Goal: Task Accomplishment & Management: Use online tool/utility

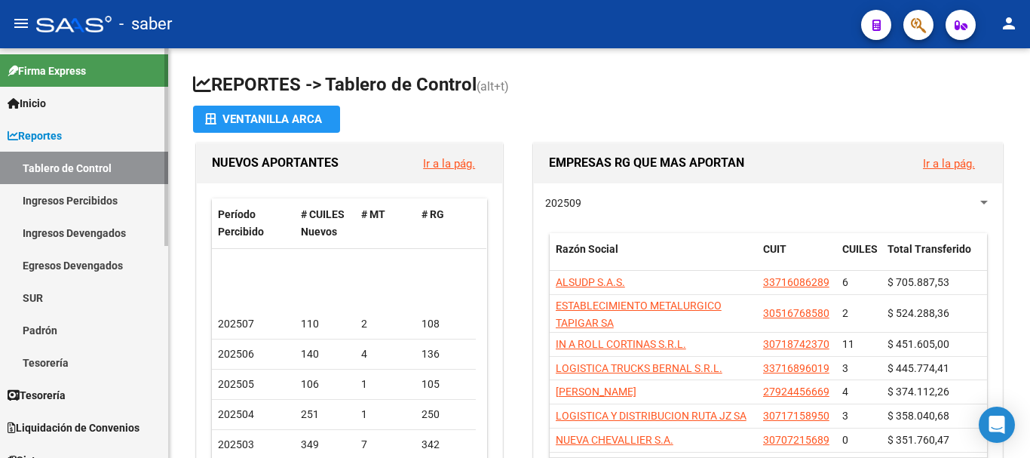
scroll to position [75, 0]
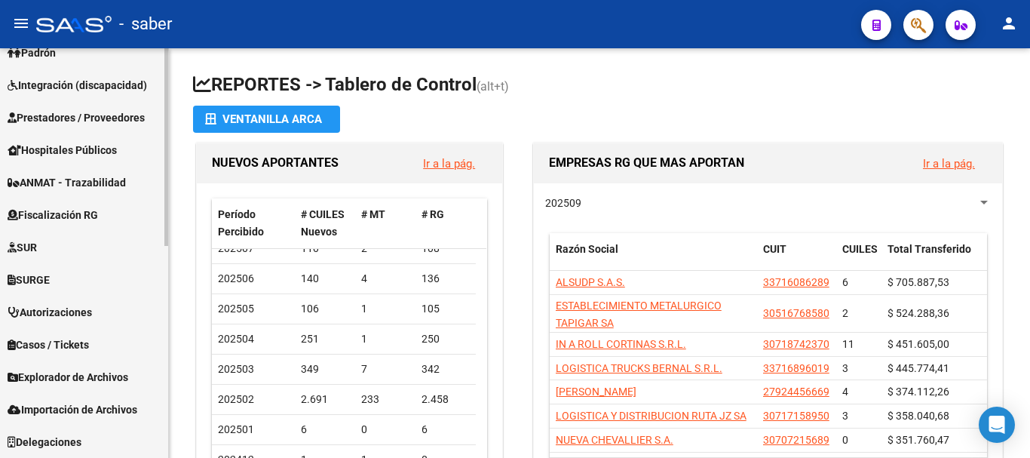
click at [105, 379] on span "Explorador de Archivos" at bounding box center [68, 377] width 121 height 17
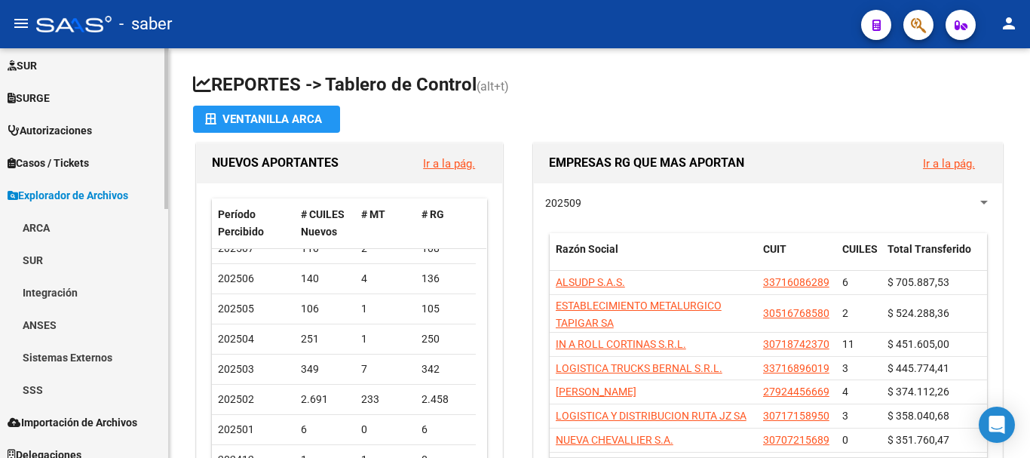
scroll to position [634, 0]
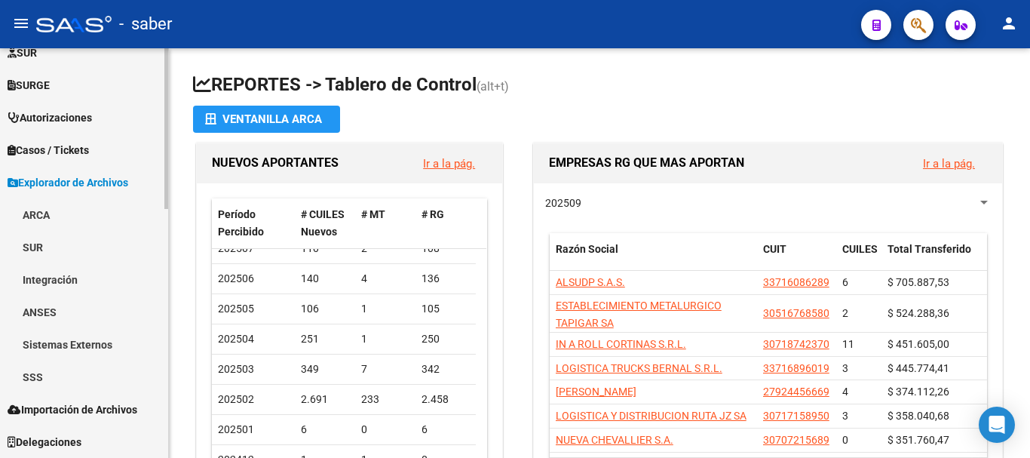
click at [31, 384] on link "SSS" at bounding box center [84, 377] width 168 height 32
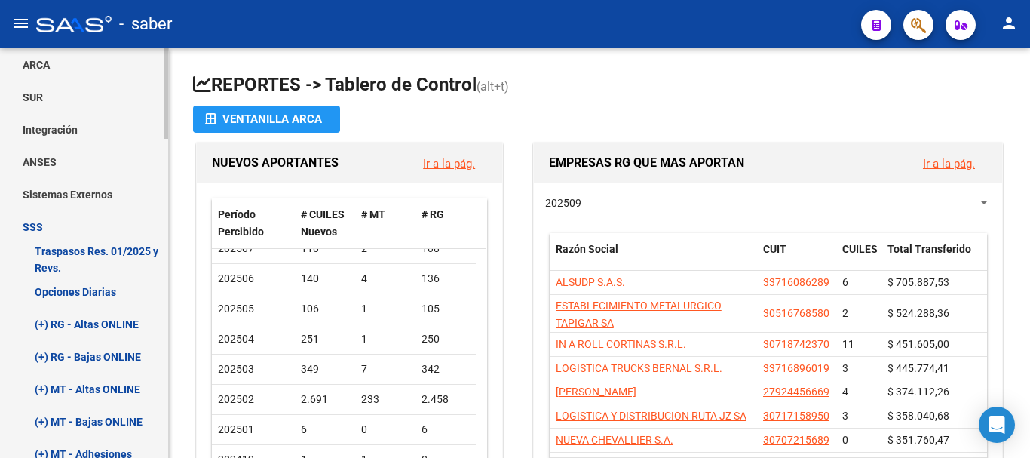
scroll to position [861, 0]
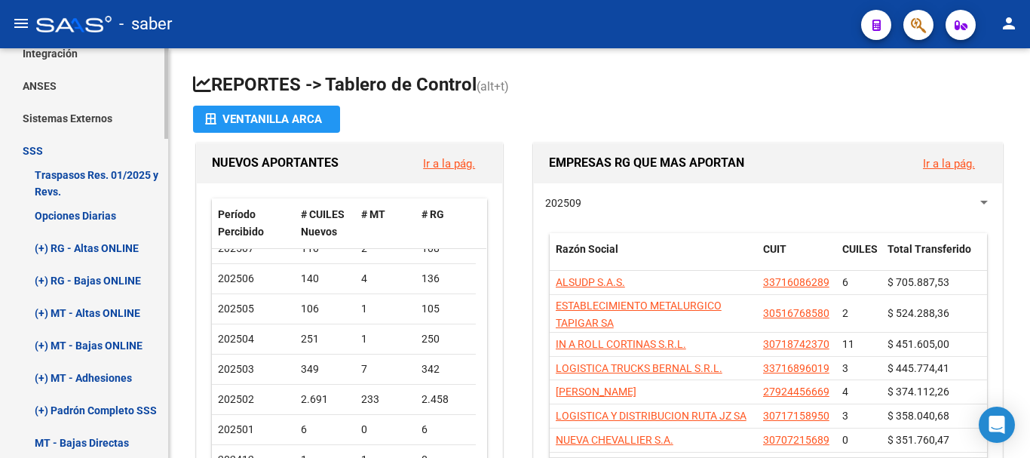
click at [88, 279] on link "(+) RG - Bajas ONLINE" at bounding box center [84, 280] width 168 height 32
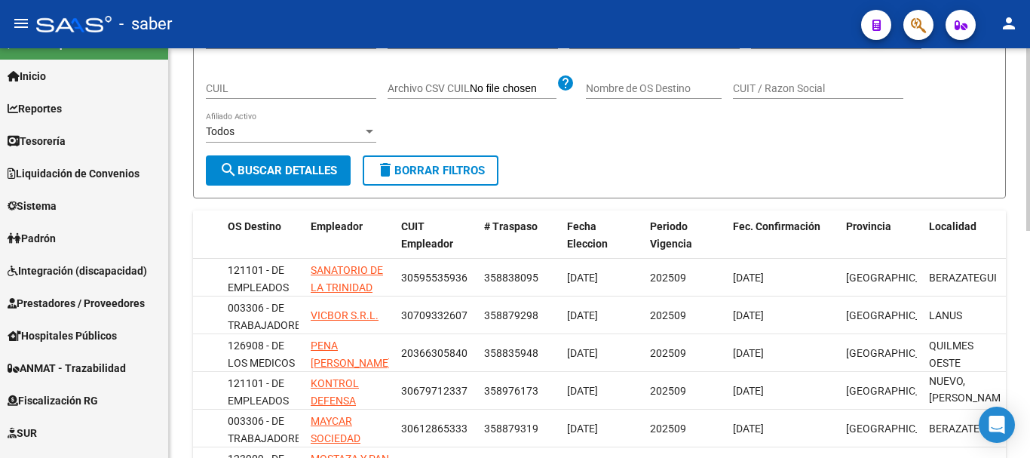
scroll to position [30, 0]
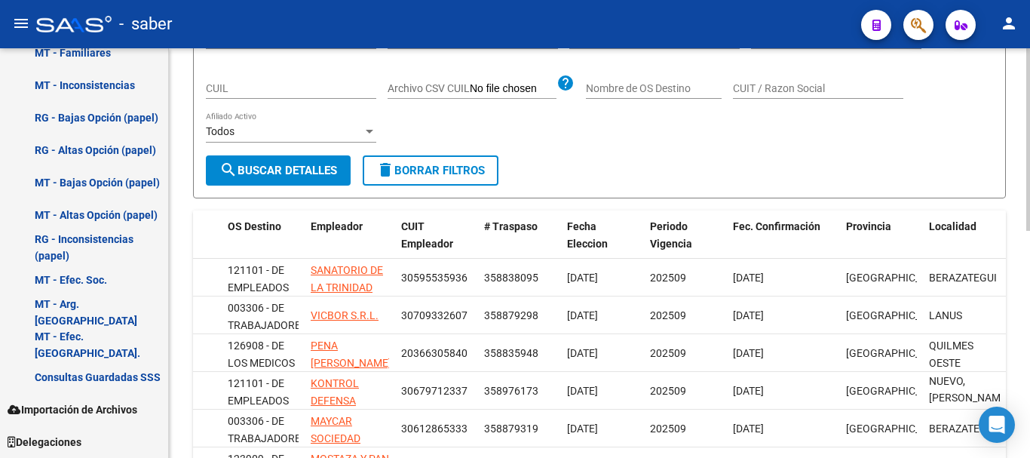
scroll to position [661, 0]
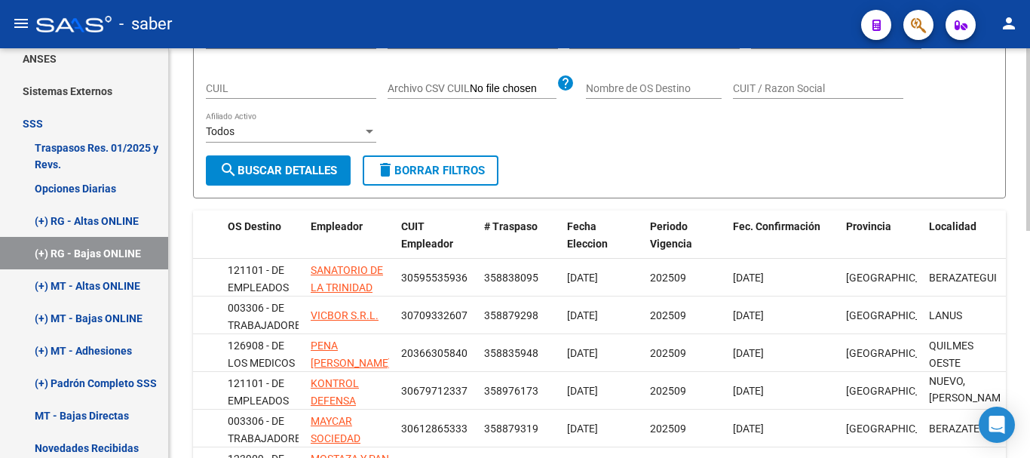
click at [0, 237] on link "(+) RG - Bajas ONLINE" at bounding box center [84, 253] width 168 height 32
click at [96, 216] on link "(+) RG - Altas ONLINE" at bounding box center [84, 220] width 168 height 32
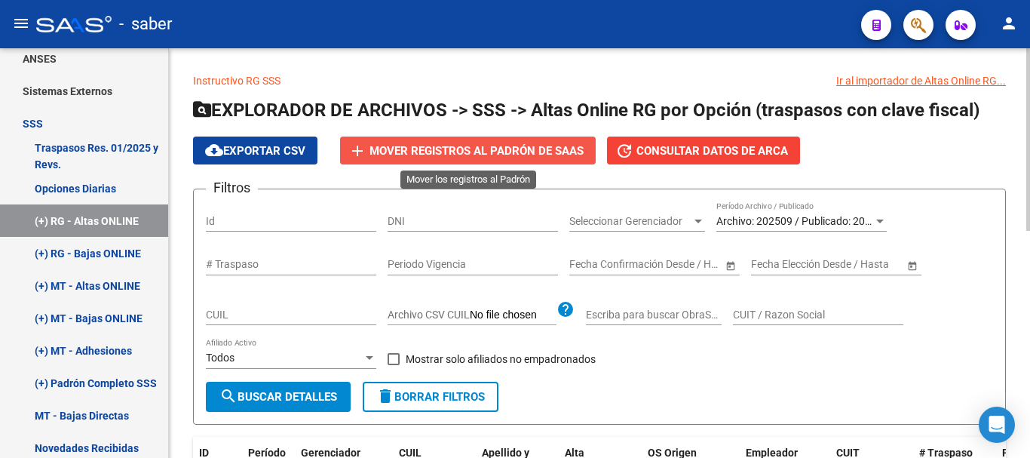
click at [442, 154] on span "Mover registros al PADRÓN de SAAS" at bounding box center [477, 151] width 214 height 14
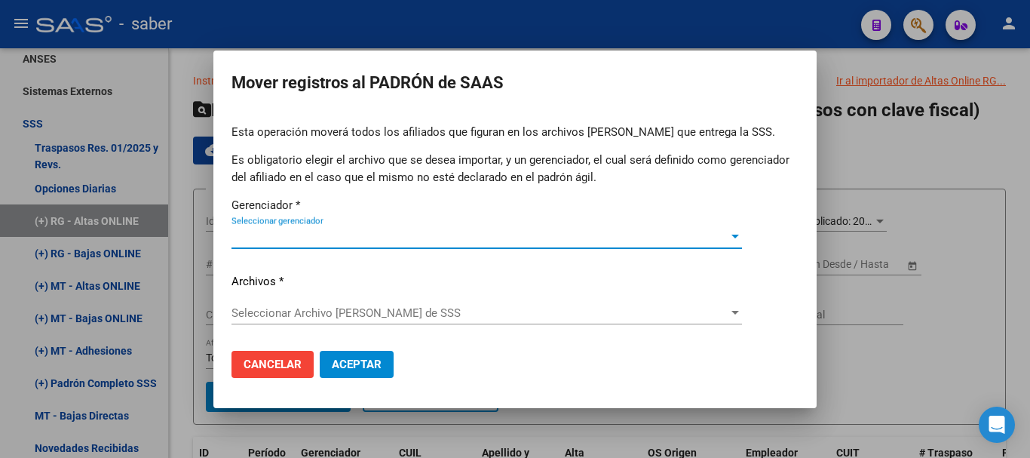
click at [264, 232] on span "Seleccionar gerenciador" at bounding box center [480, 237] width 497 height 14
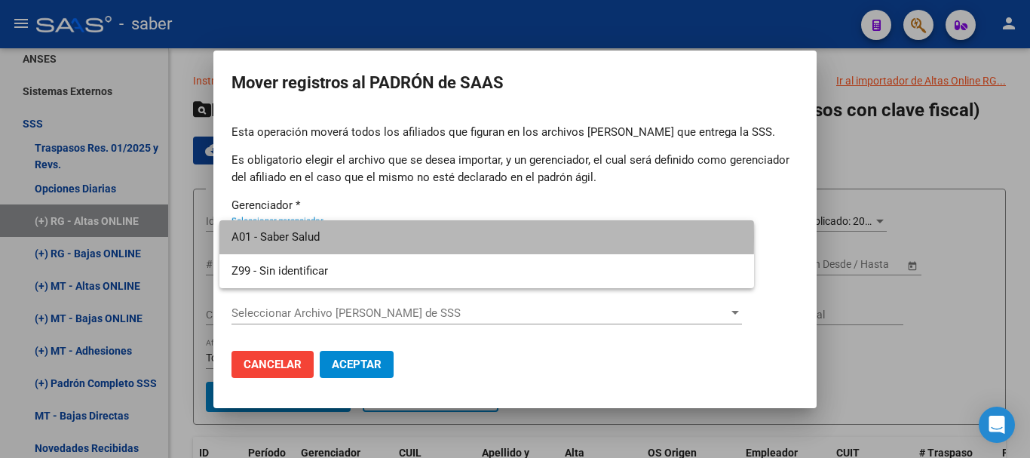
click at [277, 237] on span "A01 - Saber Salud" at bounding box center [487, 237] width 511 height 34
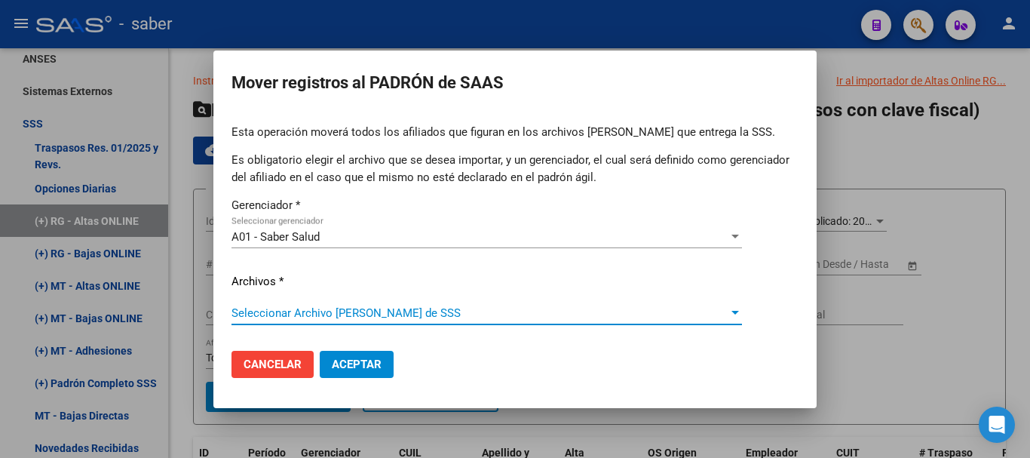
click at [293, 309] on span "Seleccionar Archivo de Padrón de SSS" at bounding box center [480, 313] width 497 height 14
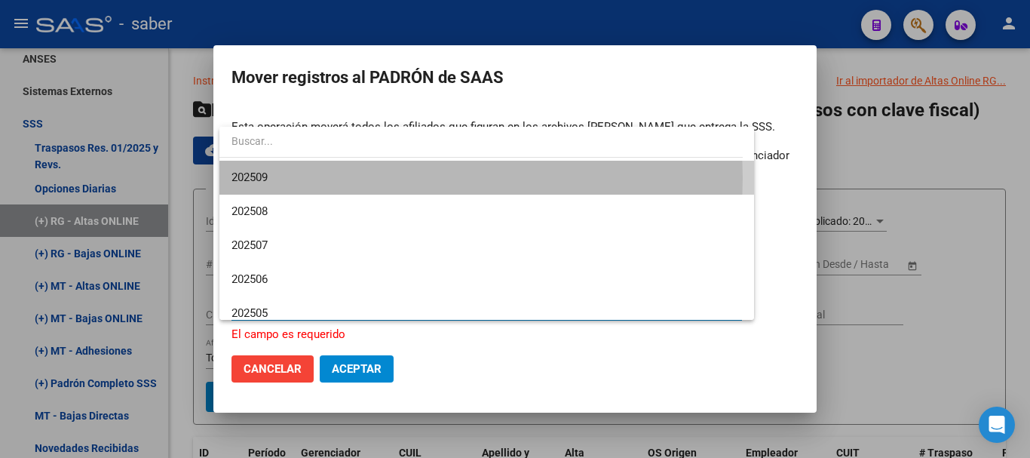
click at [270, 178] on span "202509" at bounding box center [487, 178] width 511 height 34
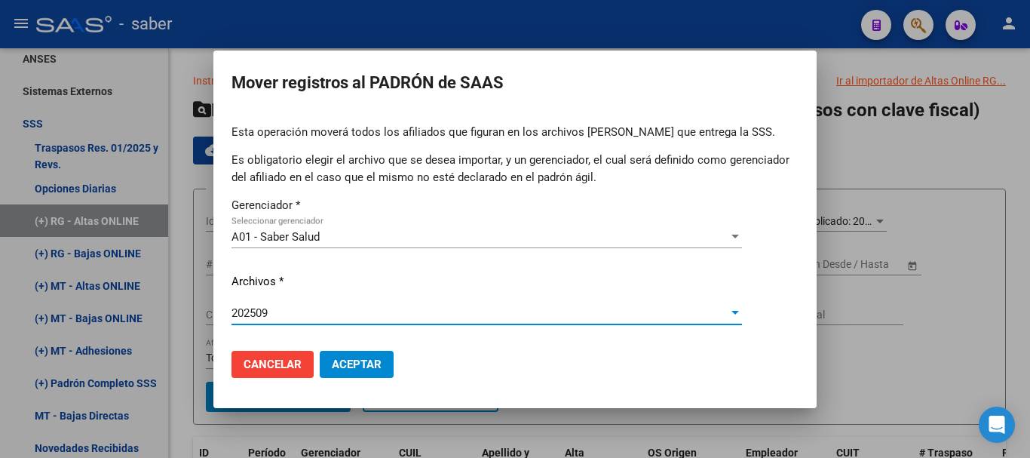
click at [356, 363] on span "Aceptar" at bounding box center [357, 365] width 50 height 14
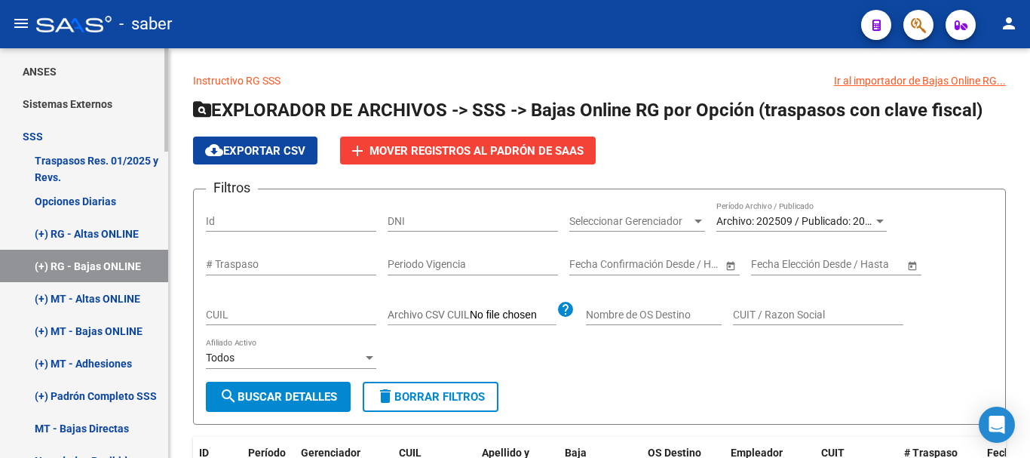
scroll to position [603, 0]
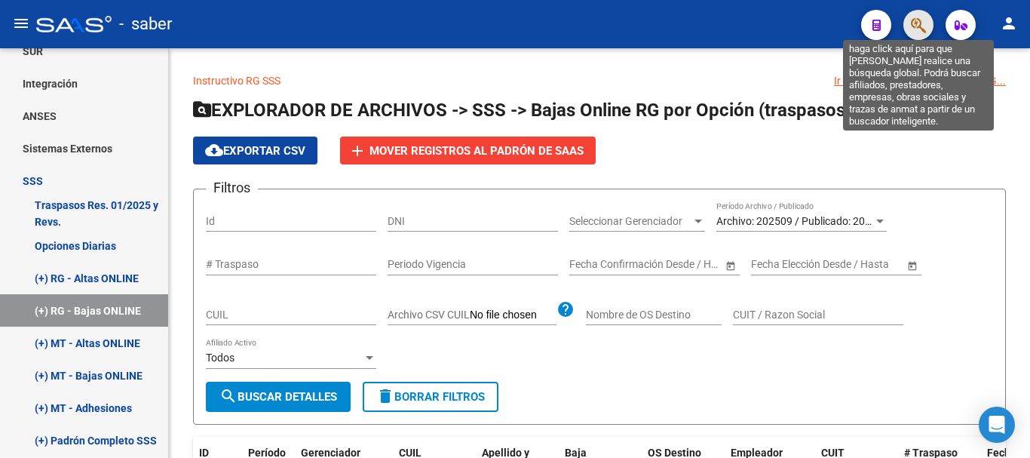
click at [916, 17] on icon "button" at bounding box center [918, 25] width 15 height 17
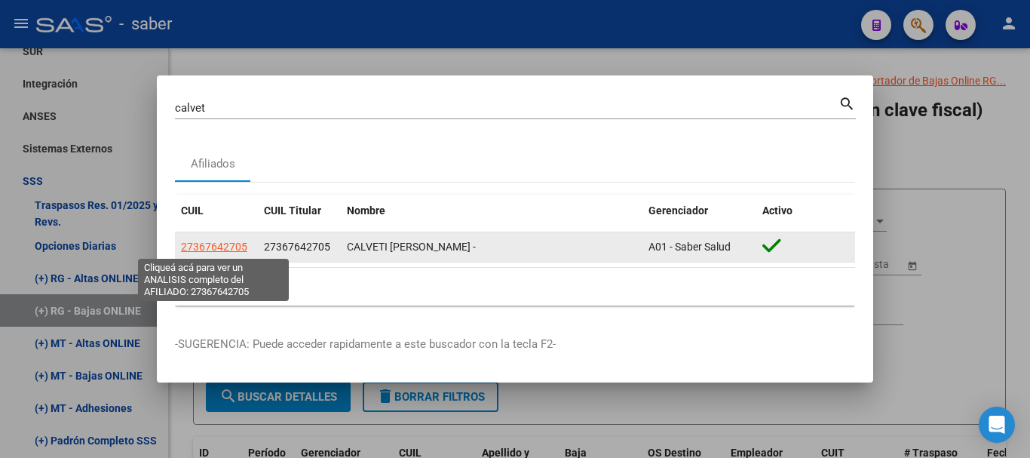
click at [201, 241] on span "27367642705" at bounding box center [214, 247] width 66 height 12
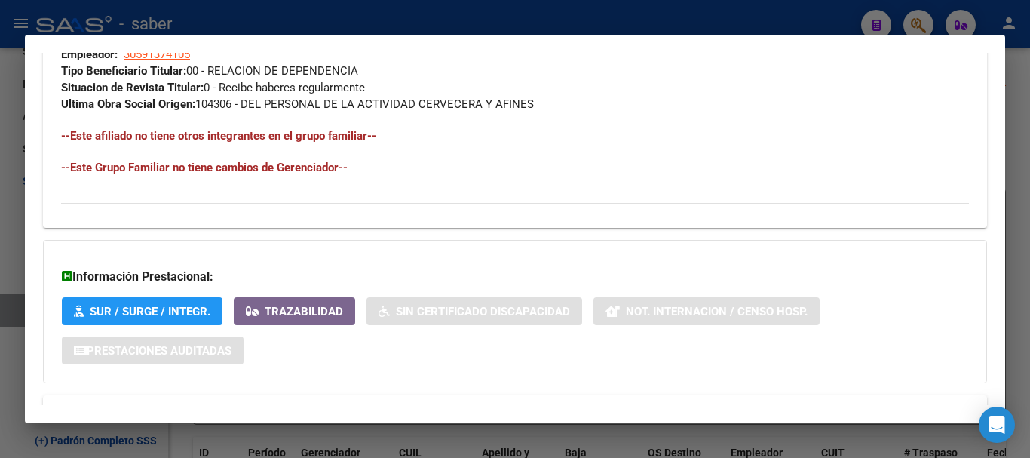
scroll to position [830, 0]
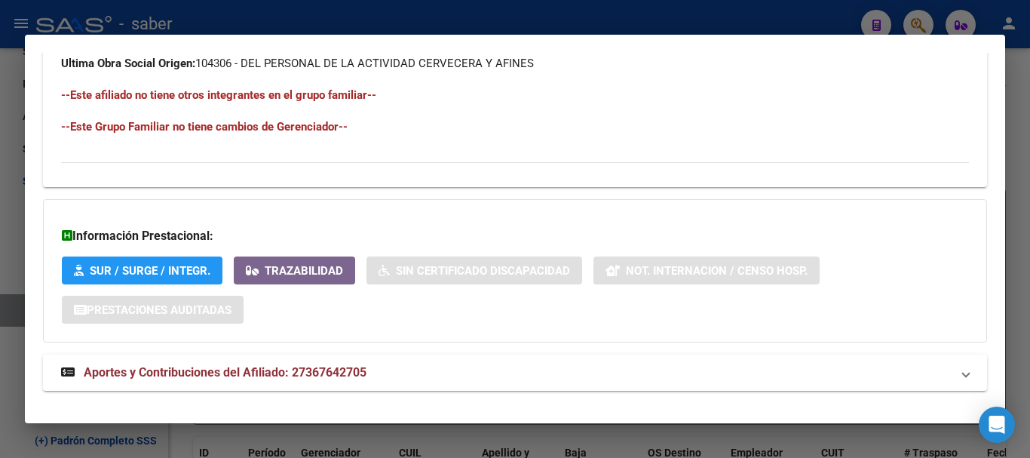
click at [261, 378] on span "Aportes y Contribuciones del Afiliado: 27367642705" at bounding box center [225, 372] width 283 height 14
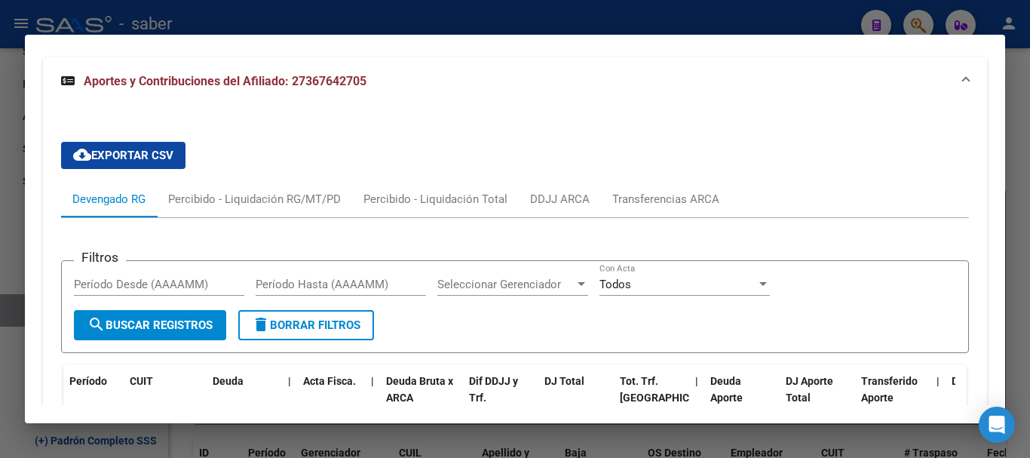
scroll to position [1125, 0]
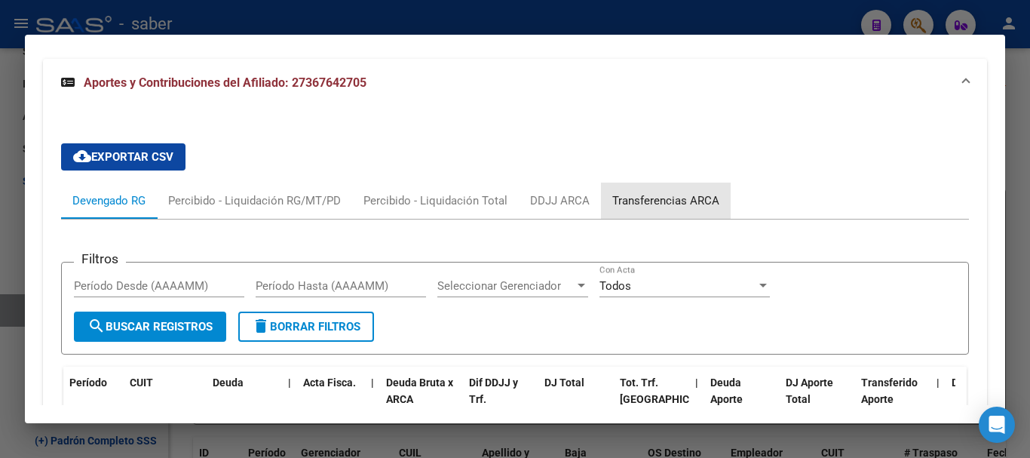
click at [665, 205] on div "Transferencias ARCA" at bounding box center [665, 200] width 107 height 17
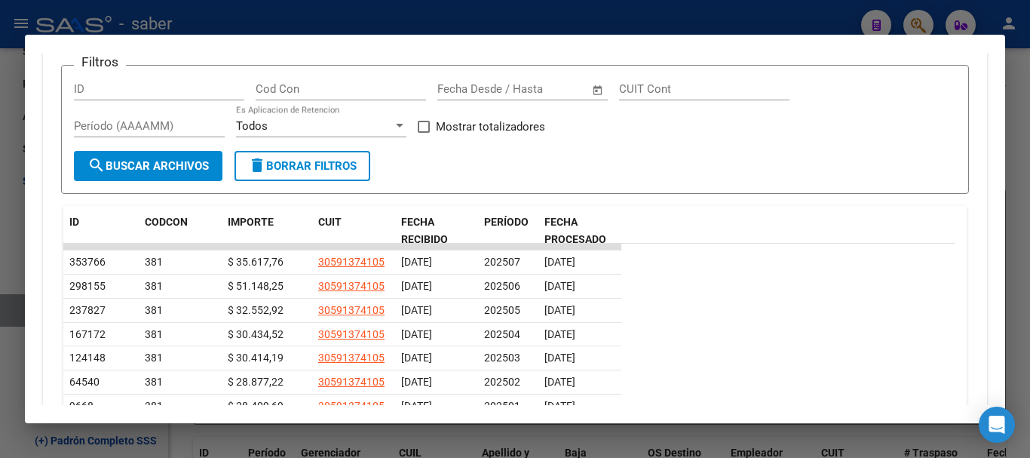
scroll to position [1352, 0]
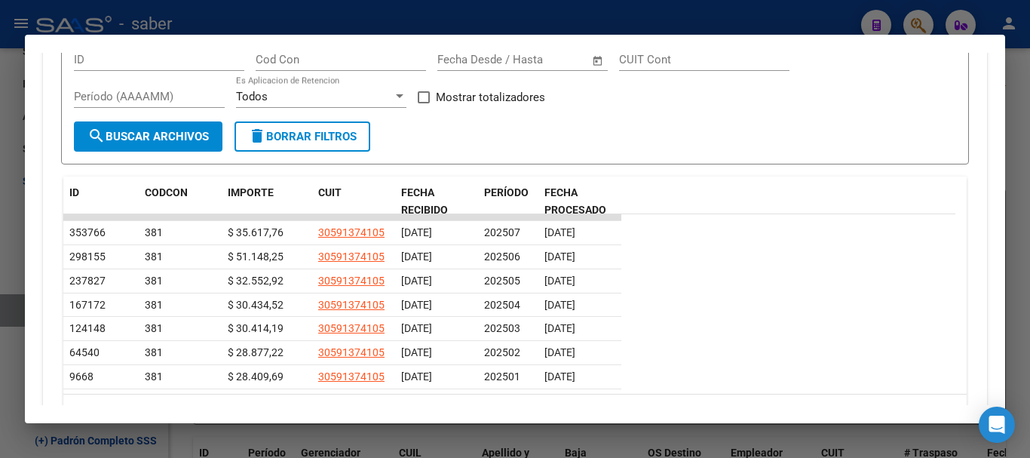
drag, startPoint x: 787, startPoint y: 422, endPoint x: 801, endPoint y: 456, distance: 36.2
click at [787, 422] on mat-dialog-container "Análisis Afiliado - CUIL: 27367642705 DATOS PADRÓN ÁGIL: CALVETI [PERSON_NAME] …" at bounding box center [515, 229] width 981 height 389
click at [796, 450] on div at bounding box center [515, 229] width 1030 height 458
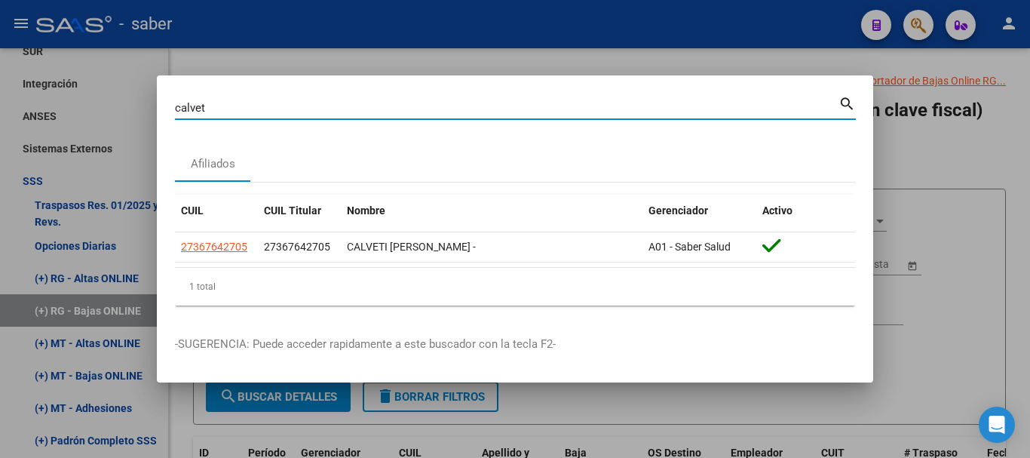
click at [154, 103] on div "calvet Buscar (apellido, dni, cuil, nro traspaso, cuit, obra social) search Afi…" at bounding box center [515, 229] width 1030 height 458
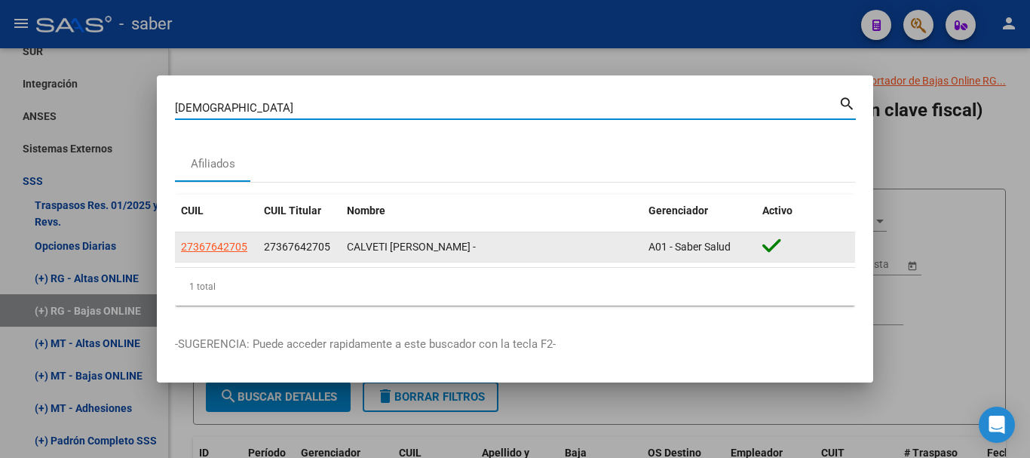
type input "[DEMOGRAPHIC_DATA]"
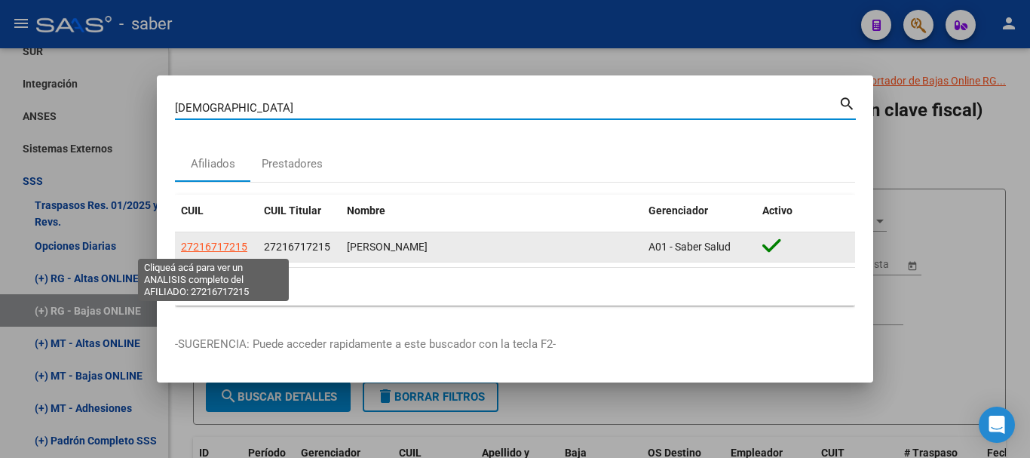
click at [195, 250] on span "27216717215" at bounding box center [214, 247] width 66 height 12
type textarea "27216717215"
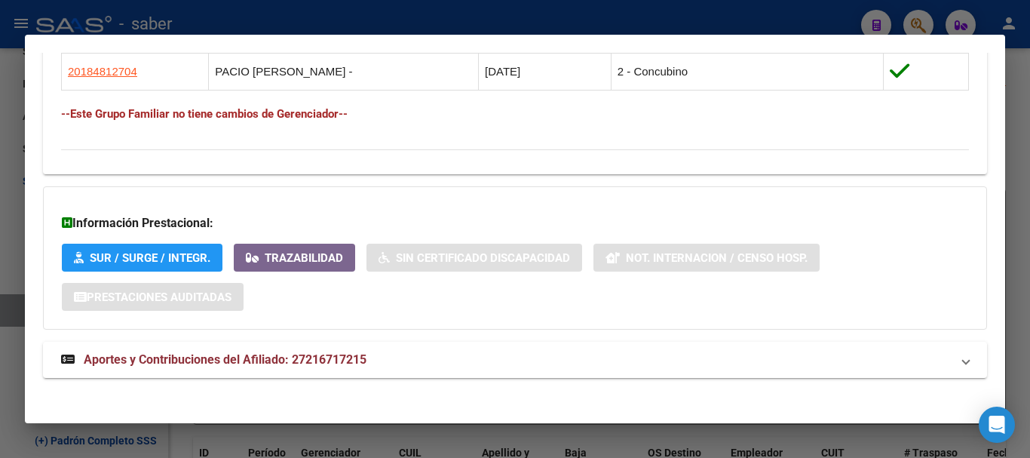
scroll to position [923, 0]
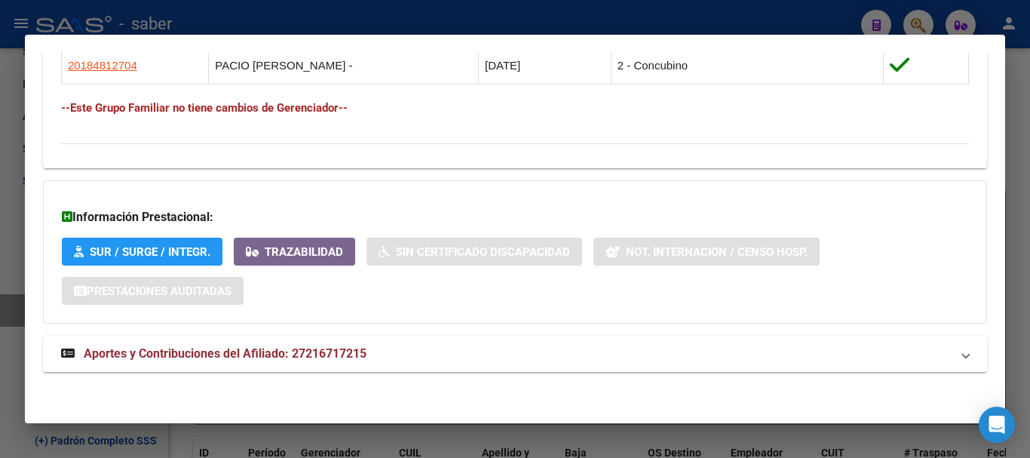
click at [284, 355] on span "Aportes y Contribuciones del Afiliado: 27216717215" at bounding box center [225, 353] width 283 height 14
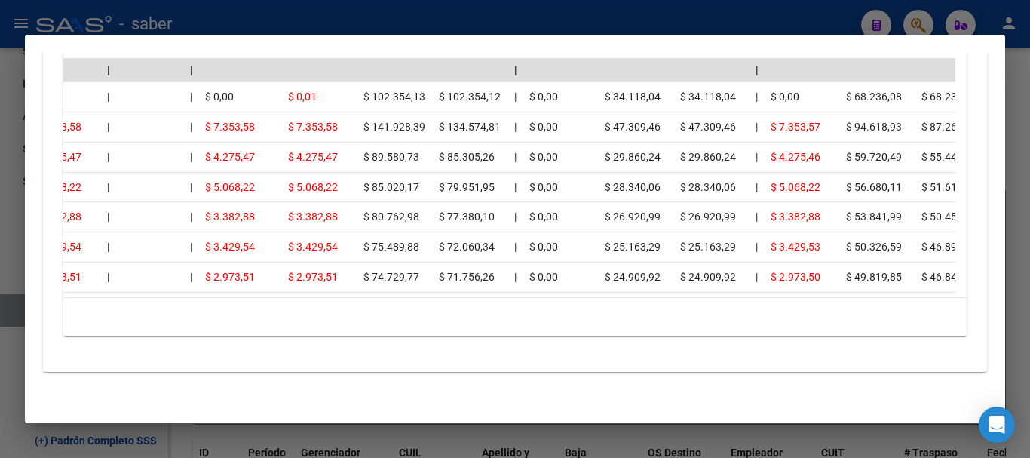
scroll to position [0, 0]
